Goal: Information Seeking & Learning: Find contact information

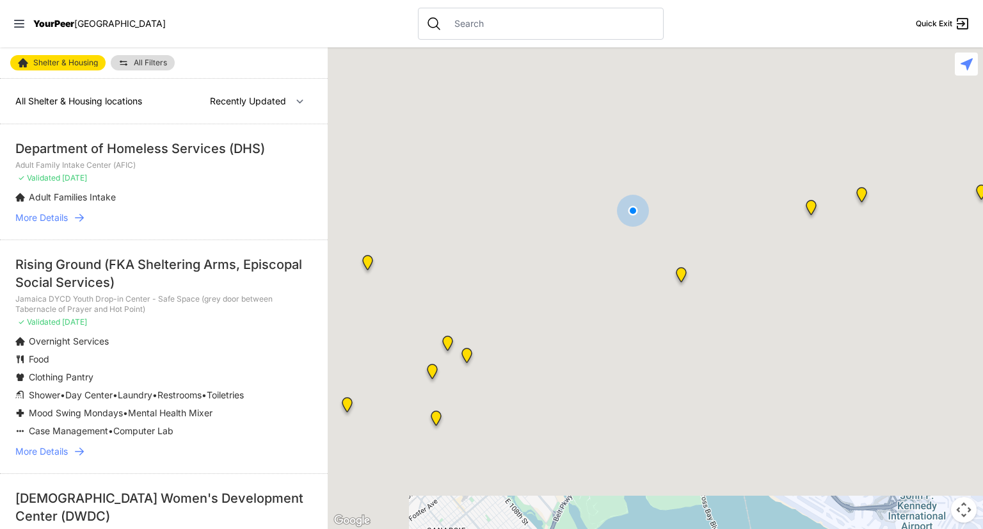
select select "nearby"
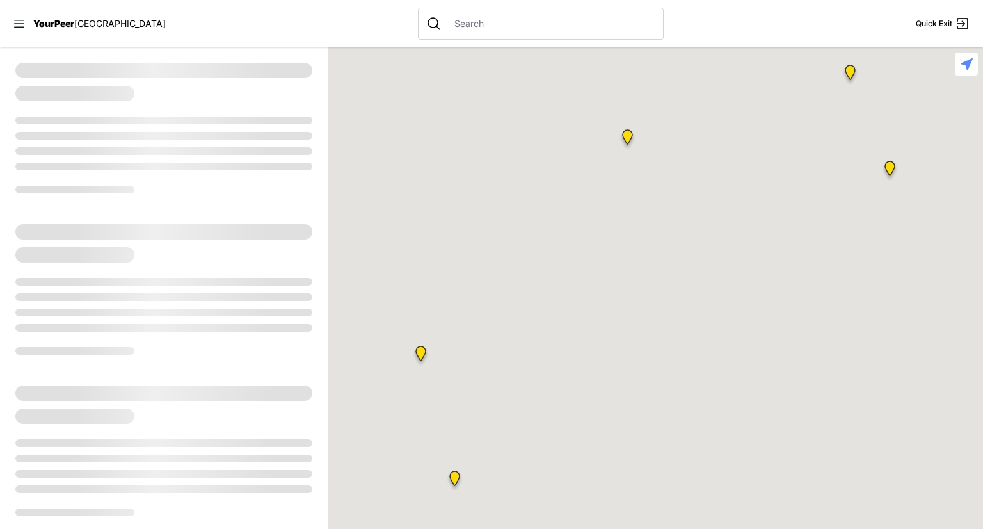
select select "recentlyUpdated"
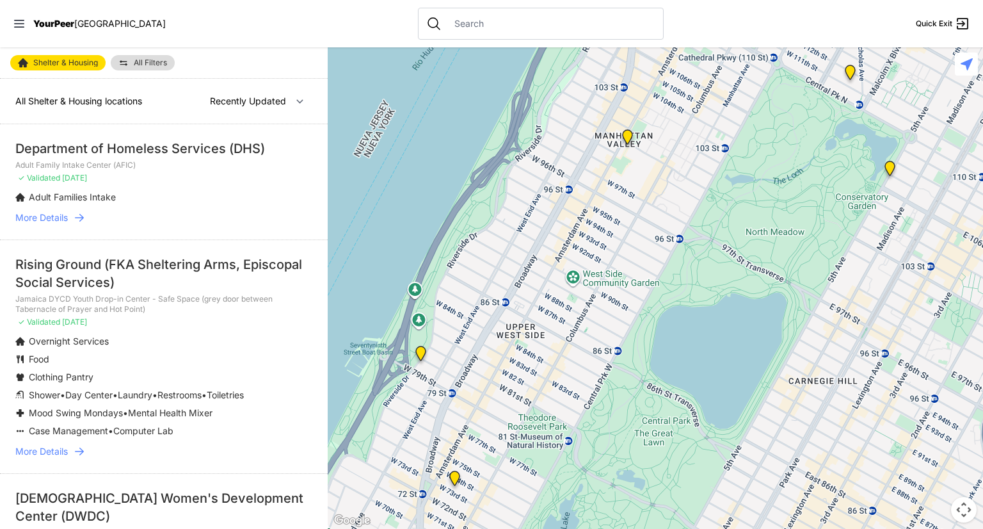
click at [486, 412] on div at bounding box center [656, 287] width 656 height 481
drag, startPoint x: 894, startPoint y: 191, endPoint x: 677, endPoint y: 367, distance: 278.6
click at [677, 367] on div at bounding box center [656, 287] width 656 height 481
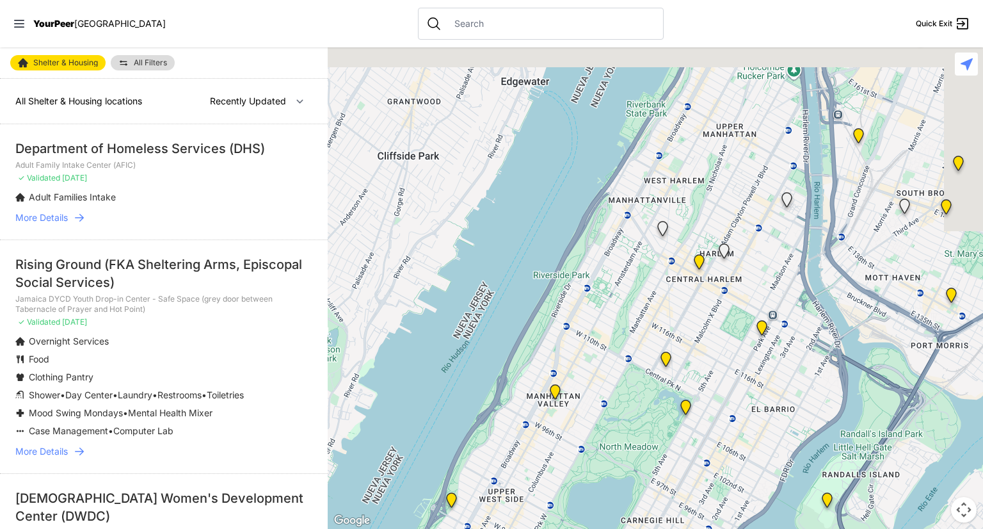
drag, startPoint x: 834, startPoint y: 229, endPoint x: 736, endPoint y: 377, distance: 177.4
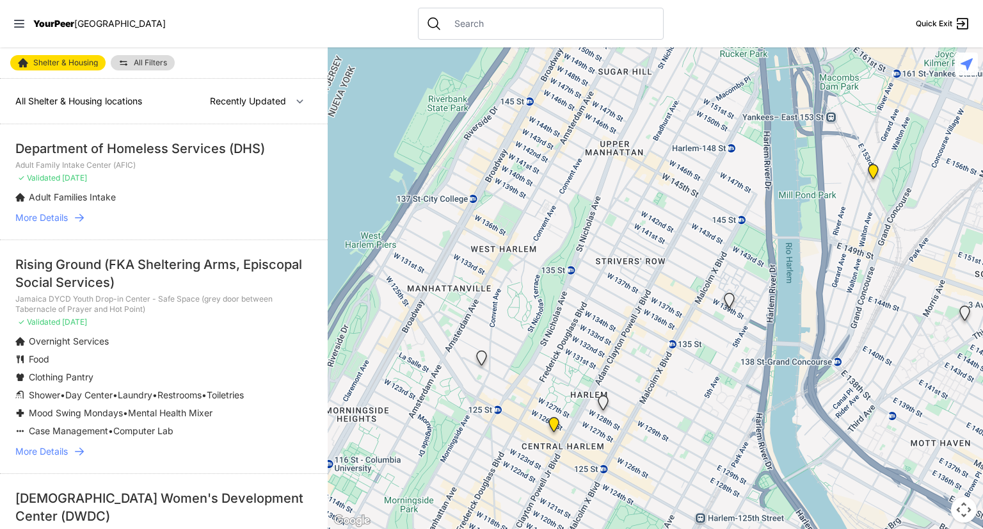
drag, startPoint x: 782, startPoint y: 200, endPoint x: 743, endPoint y: 355, distance: 159.0
click at [743, 355] on div at bounding box center [656, 287] width 656 height 481
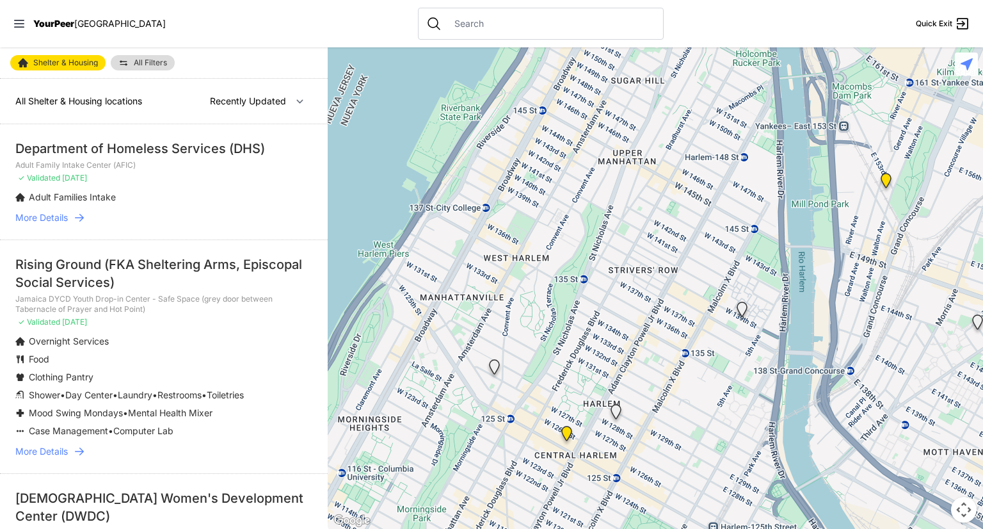
click at [566, 432] on img "Uptown/Harlem DYCD Youth Drop-in Center" at bounding box center [567, 436] width 26 height 31
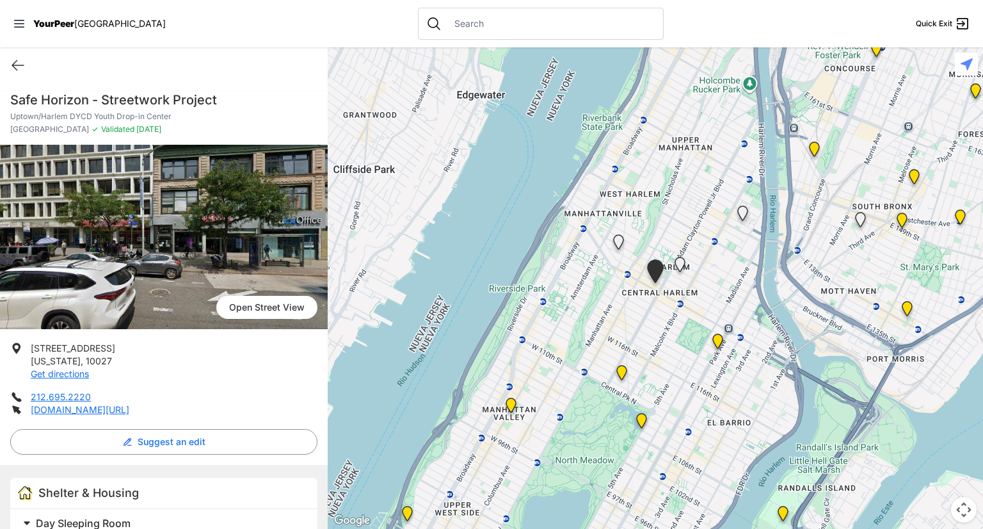
drag, startPoint x: 76, startPoint y: 407, endPoint x: 260, endPoint y: 407, distance: 184.4
click at [260, 407] on li "[DOMAIN_NAME][URL]" at bounding box center [163, 409] width 307 height 13
click at [120, 408] on link "[DOMAIN_NAME][URL]" at bounding box center [80, 409] width 99 height 11
click at [245, 318] on link "Open Street View" at bounding box center [266, 307] width 101 height 23
click at [679, 261] on img "Young Adult Residence" at bounding box center [680, 267] width 26 height 31
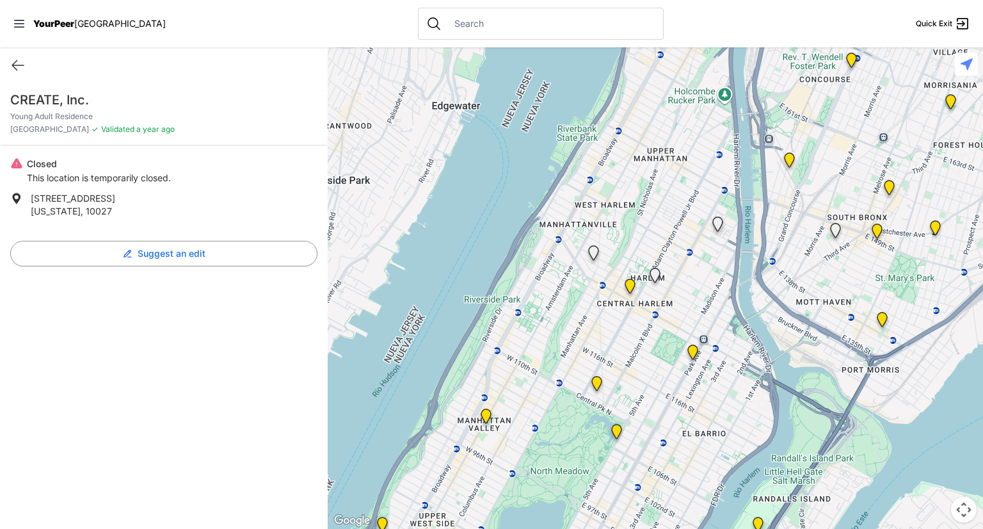
click at [653, 278] on img "Young Adult Residence" at bounding box center [655, 277] width 26 height 31
click at [629, 289] on img "Uptown/Harlem DYCD Youth Drop-in Center" at bounding box center [630, 288] width 26 height 31
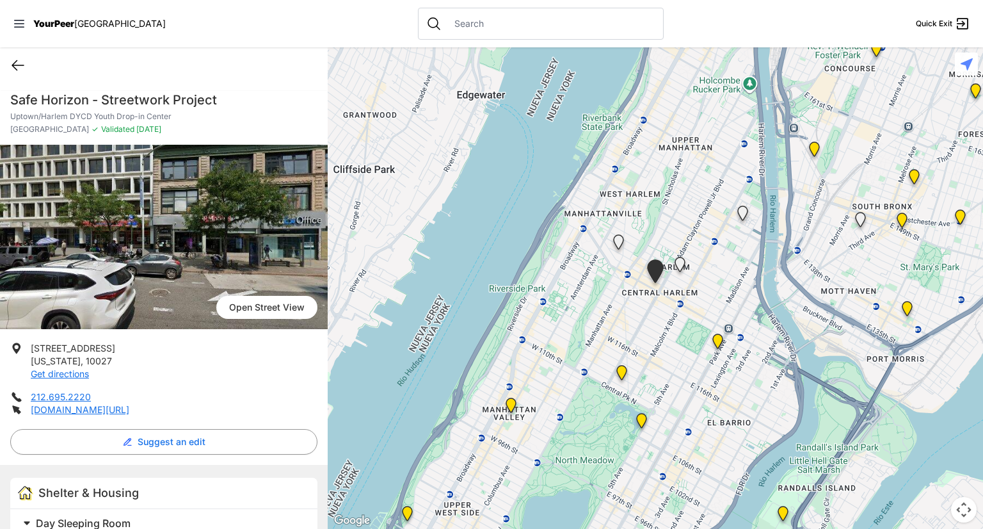
click at [11, 65] on icon at bounding box center [17, 65] width 15 height 15
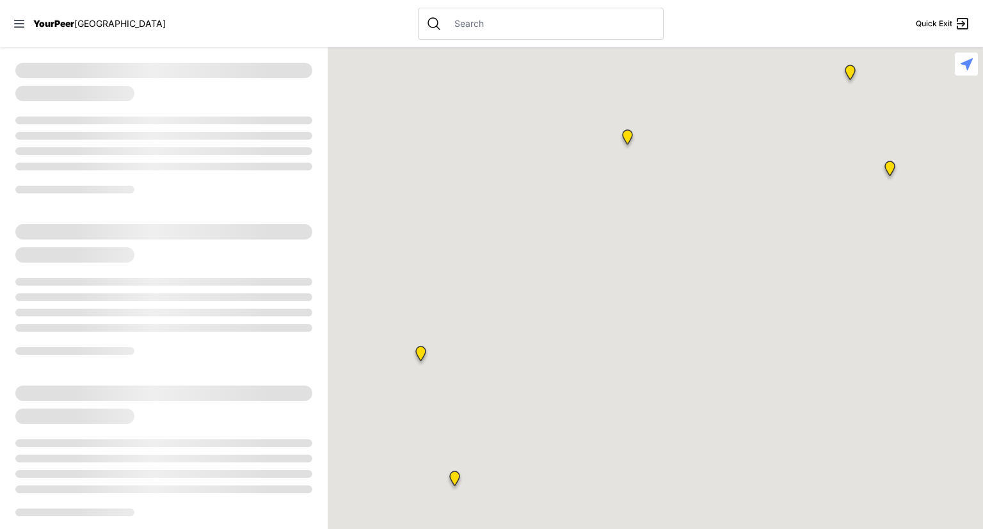
select select "recentlyUpdated"
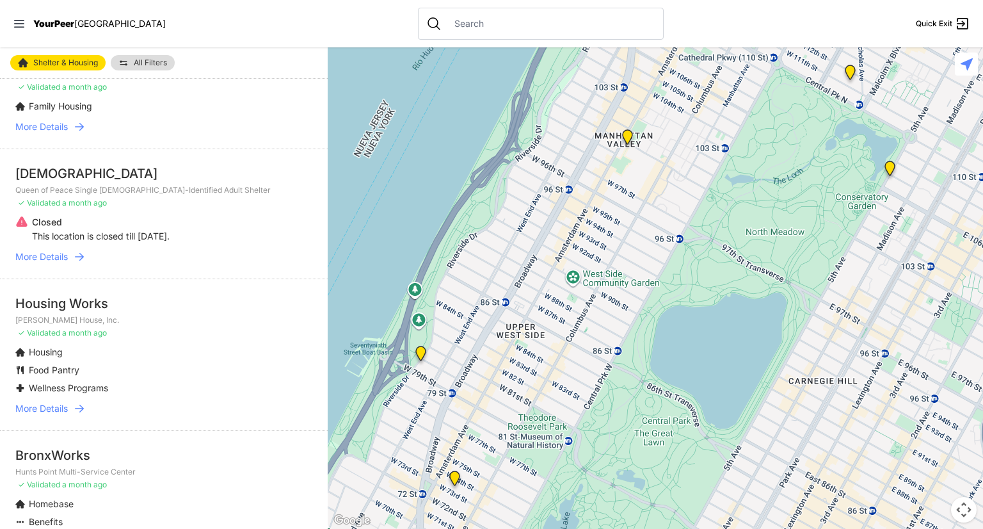
scroll to position [589, 0]
drag, startPoint x: 48, startPoint y: 421, endPoint x: 44, endPoint y: 414, distance: 7.8
click at [44, 414] on span "More Details" at bounding box center [41, 407] width 52 height 13
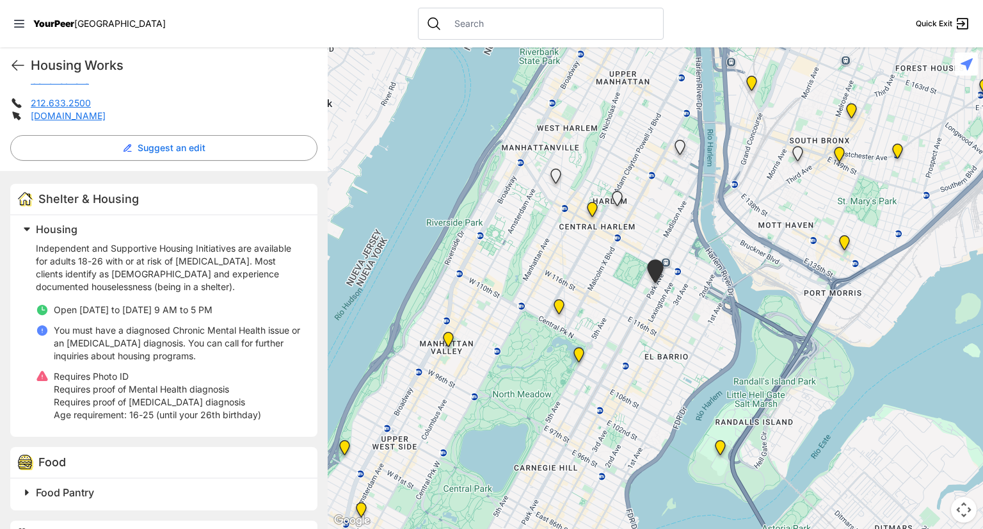
scroll to position [361, 0]
